Goal: Information Seeking & Learning: Check status

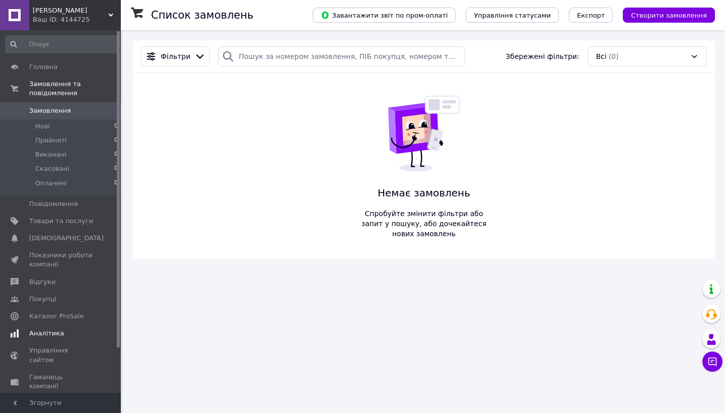
click at [47, 330] on span "Аналітика" at bounding box center [46, 333] width 35 height 9
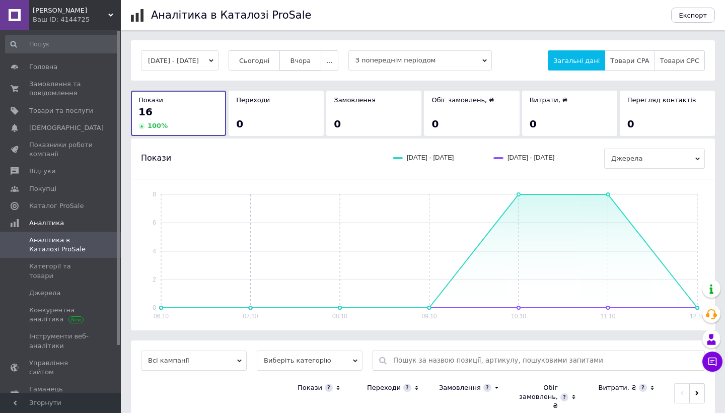
click at [311, 59] on span "Вчора" at bounding box center [300, 61] width 21 height 8
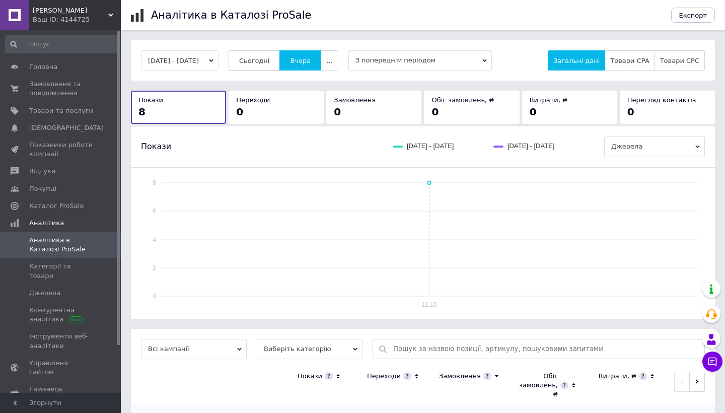
click at [270, 58] on span "Сьогодні" at bounding box center [254, 61] width 31 height 8
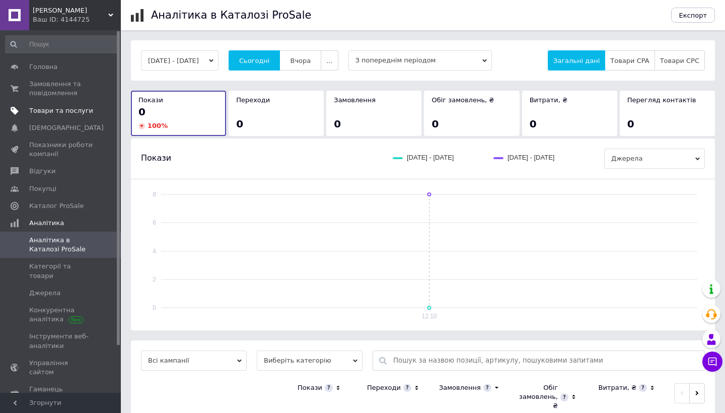
click at [39, 108] on span "Товари та послуги" at bounding box center [61, 110] width 64 height 9
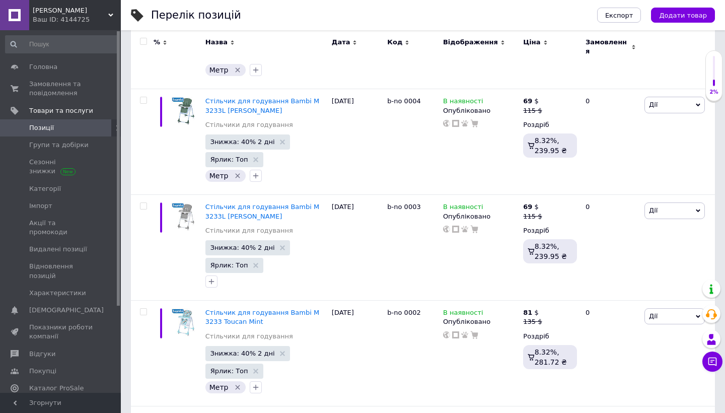
scroll to position [2541, 0]
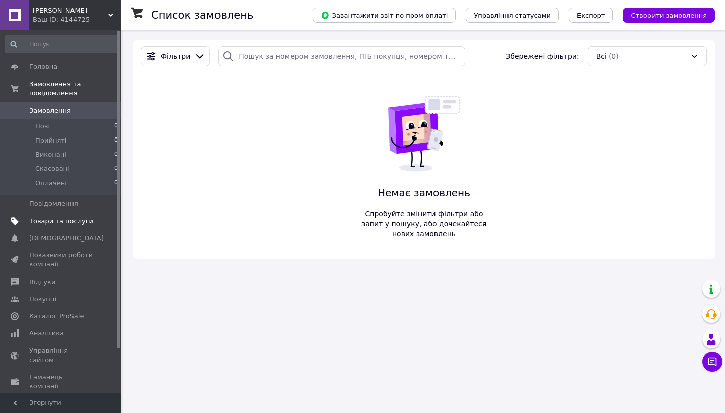
click at [56, 225] on link "Товари та послуги" at bounding box center [62, 221] width 124 height 17
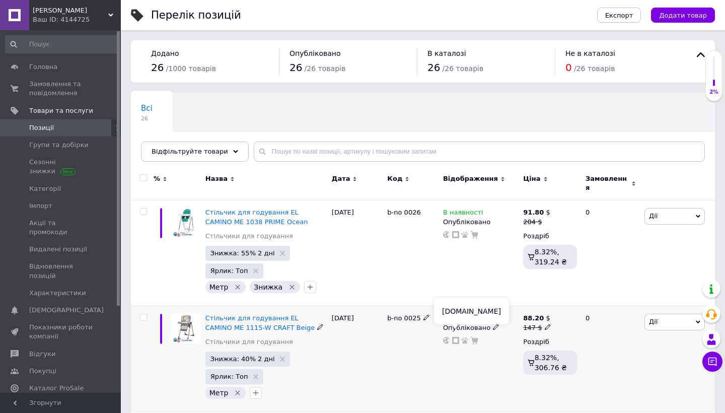
click at [456, 337] on icon at bounding box center [455, 340] width 7 height 7
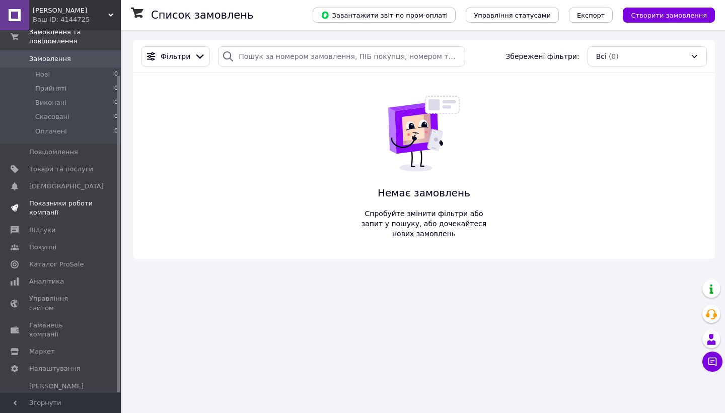
scroll to position [51, 0]
click at [39, 212] on span "Показники роботи компанії" at bounding box center [61, 208] width 64 height 18
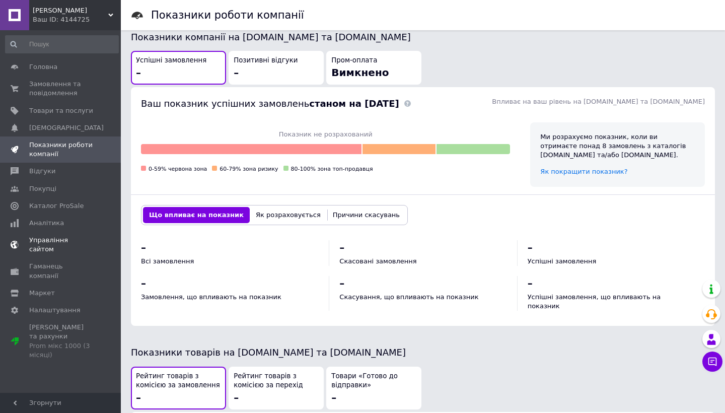
scroll to position [256, 0]
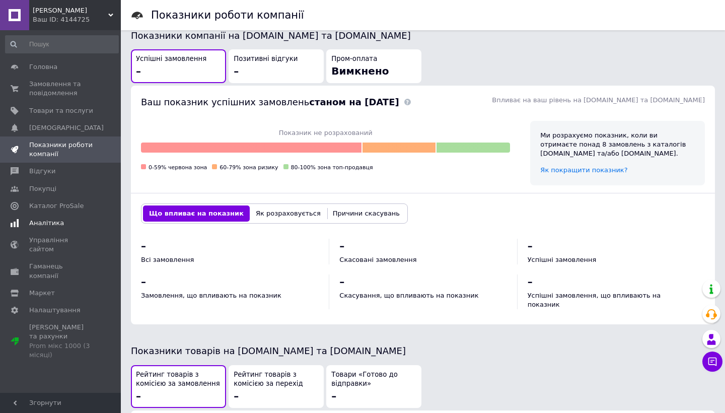
click at [47, 222] on span "Аналітика" at bounding box center [46, 223] width 35 height 9
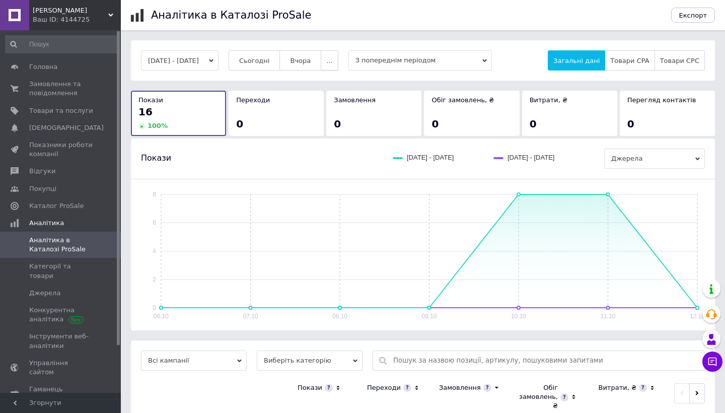
click at [332, 59] on span "..." at bounding box center [329, 61] width 6 height 8
click at [325, 97] on span "Тиждень" at bounding box center [310, 100] width 31 height 8
click at [311, 57] on span "Вчора" at bounding box center [300, 61] width 21 height 8
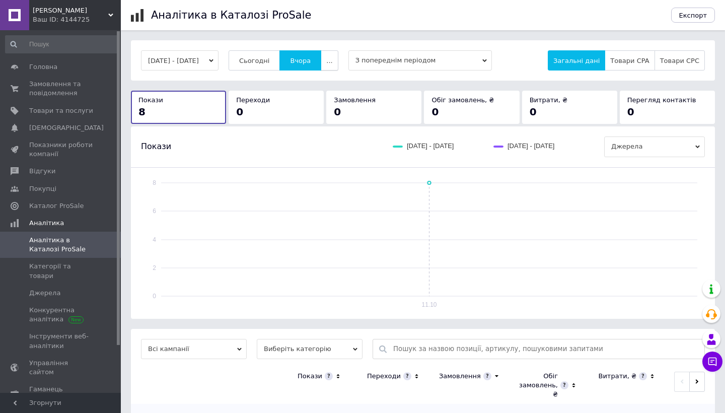
click at [332, 58] on span "..." at bounding box center [329, 61] width 6 height 8
click at [323, 120] on span "2 тижні" at bounding box center [310, 120] width 26 height 8
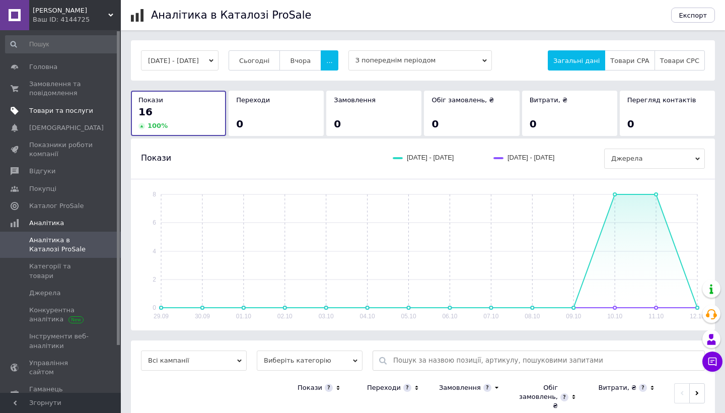
click at [39, 112] on span "Товари та послуги" at bounding box center [61, 110] width 64 height 9
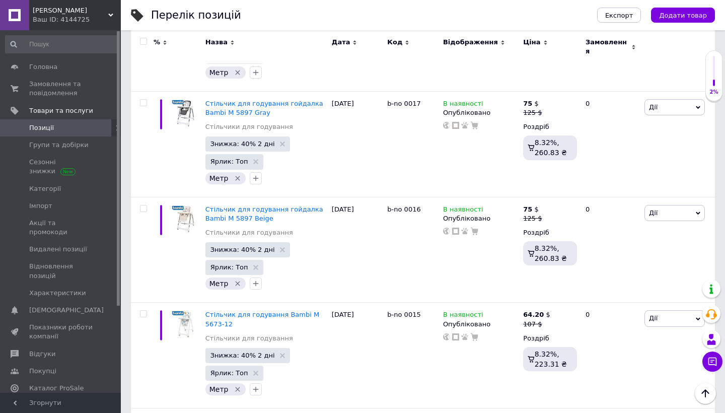
scroll to position [1098, 0]
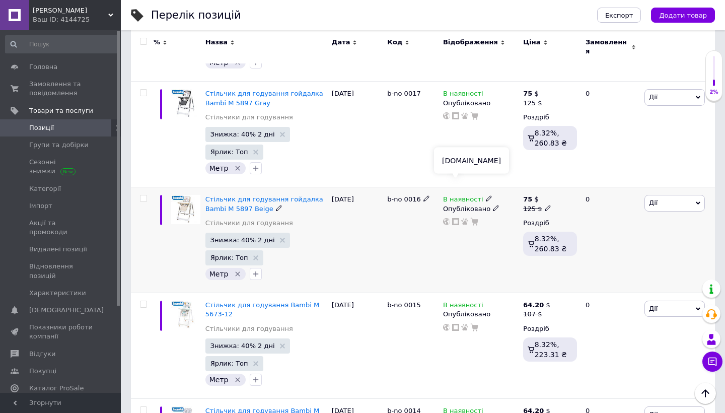
click at [457, 218] on icon at bounding box center [455, 221] width 7 height 7
